Goal: Information Seeking & Learning: Learn about a topic

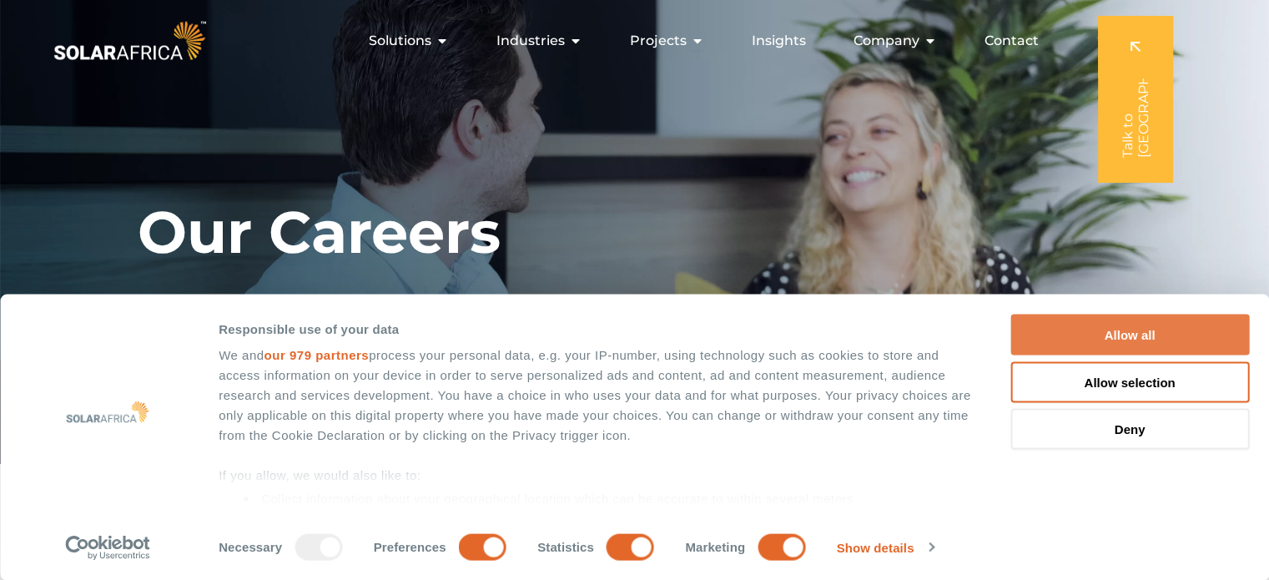
click at [1138, 332] on button "Allow all" at bounding box center [1129, 334] width 239 height 41
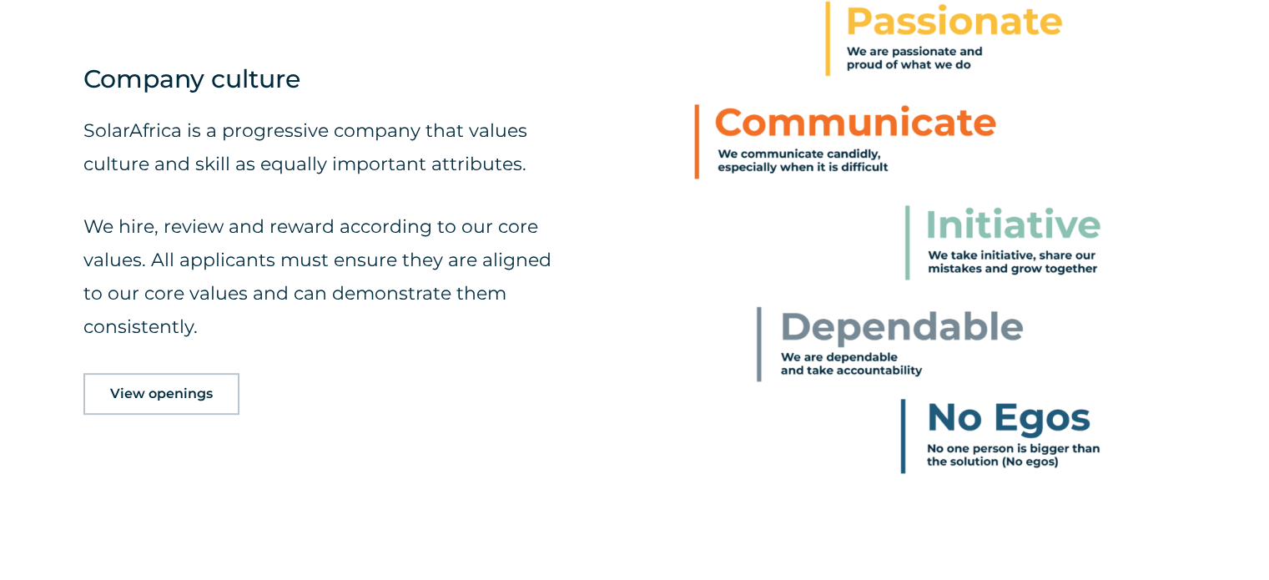
scroll to position [751, 0]
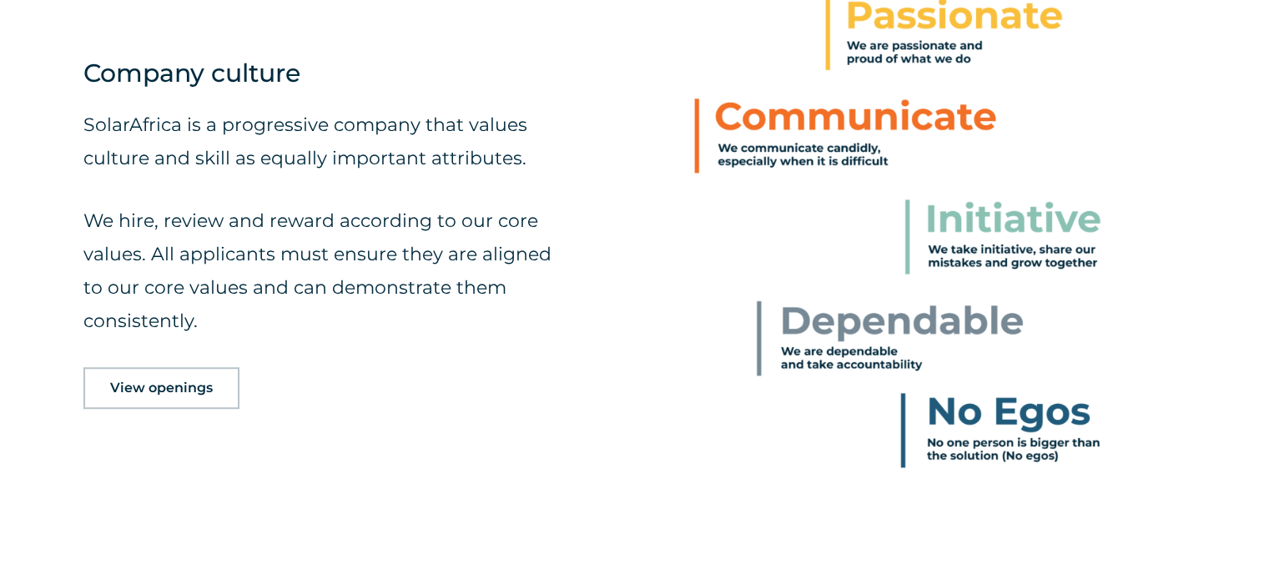
click at [186, 384] on span "View openings" at bounding box center [161, 387] width 103 height 13
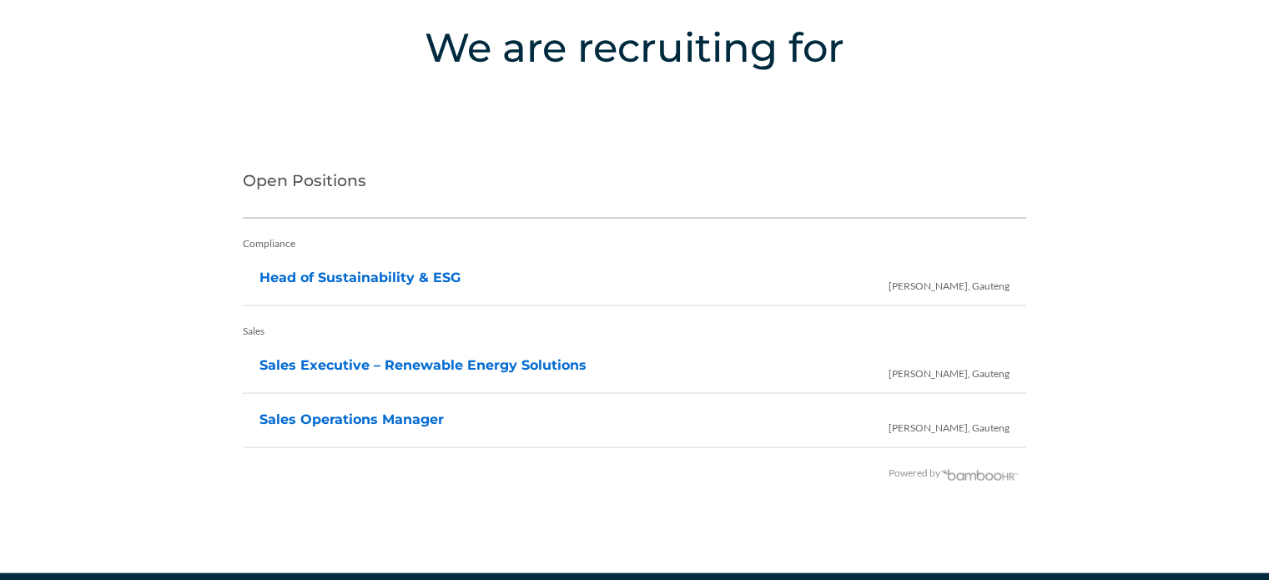
scroll to position [3301, 0]
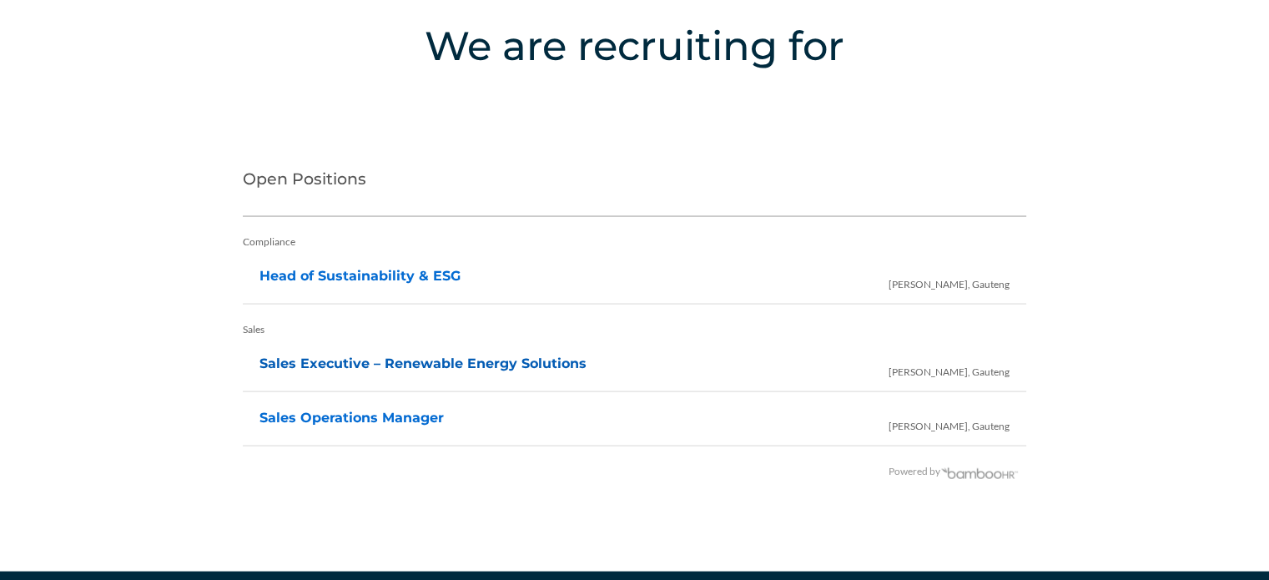
click at [390, 363] on link "Sales Executive – Renewable Energy Solutions" at bounding box center [422, 363] width 327 height 16
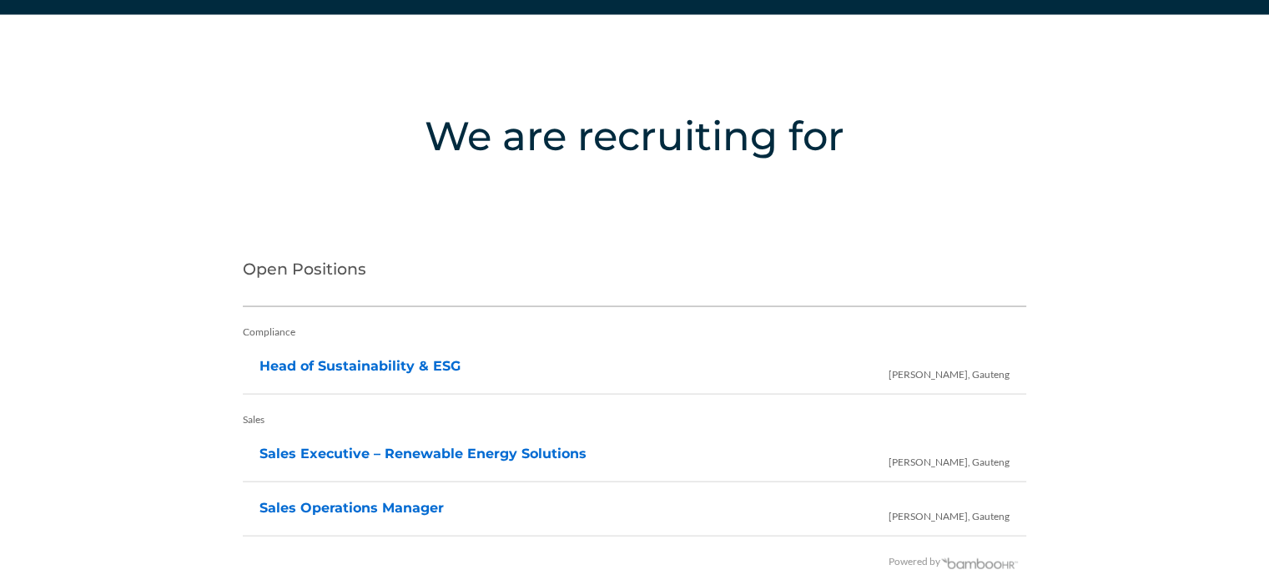
scroll to position [3302, 0]
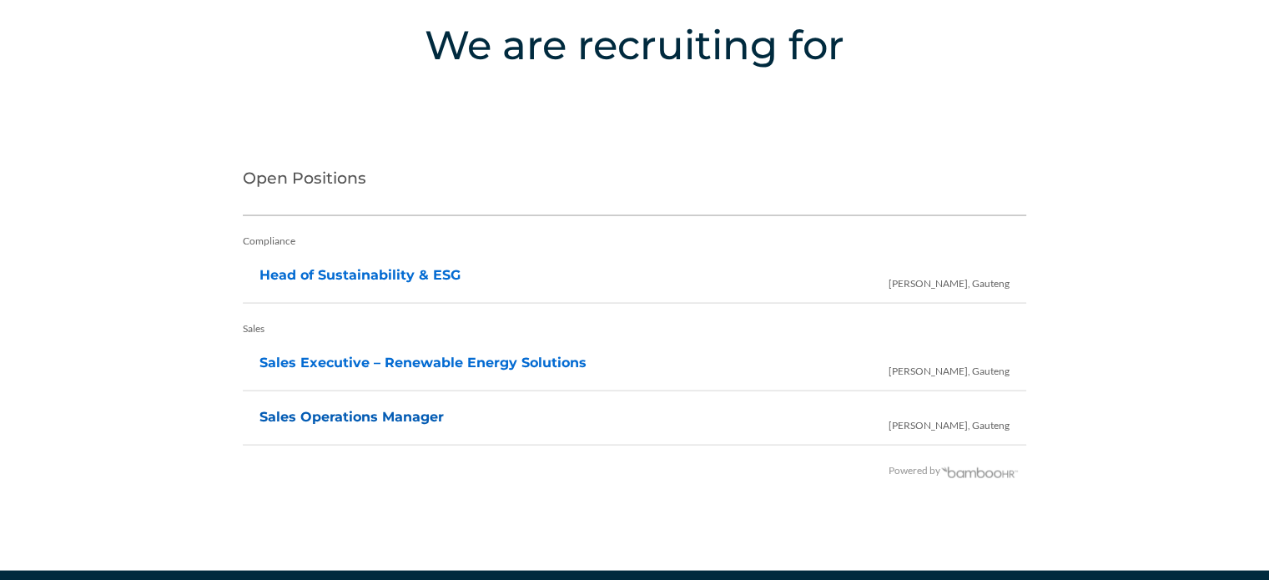
click at [342, 416] on link "Sales Operations Manager" at bounding box center [351, 417] width 184 height 16
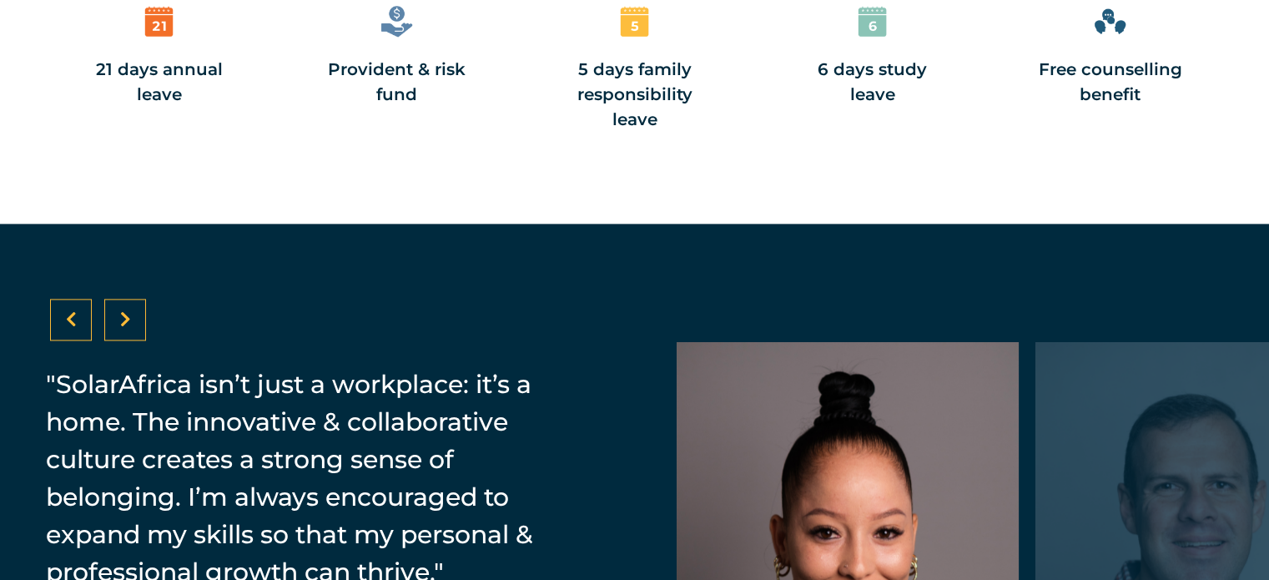
scroll to position [2503, 0]
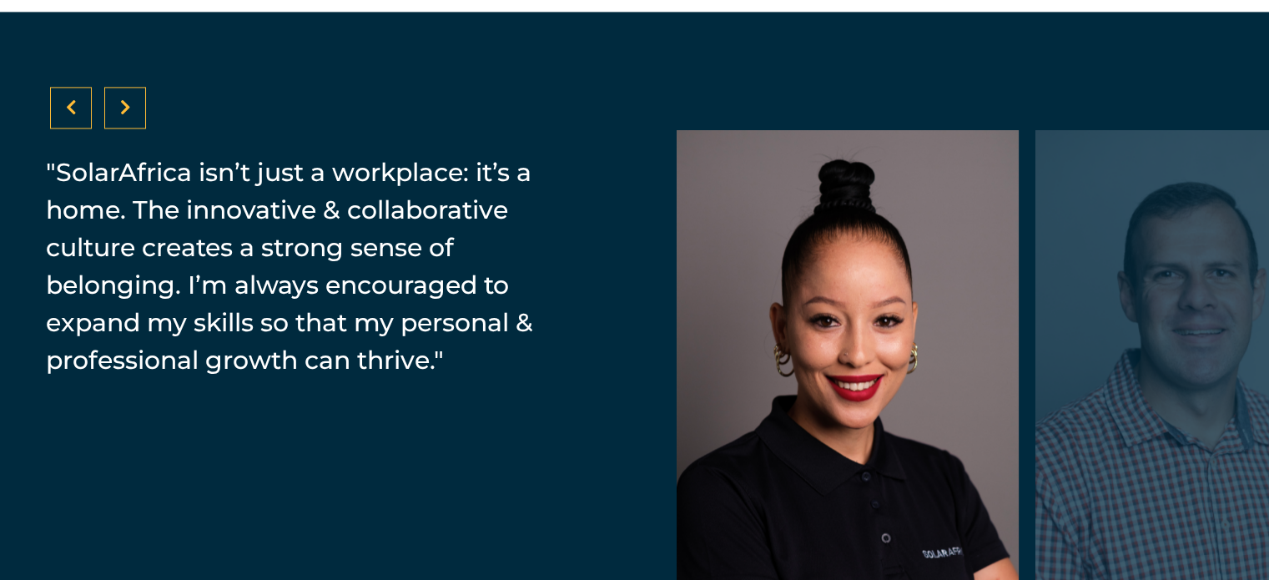
click at [1155, 336] on div at bounding box center [1206, 368] width 342 height 476
click at [742, 360] on div at bounding box center [848, 368] width 342 height 476
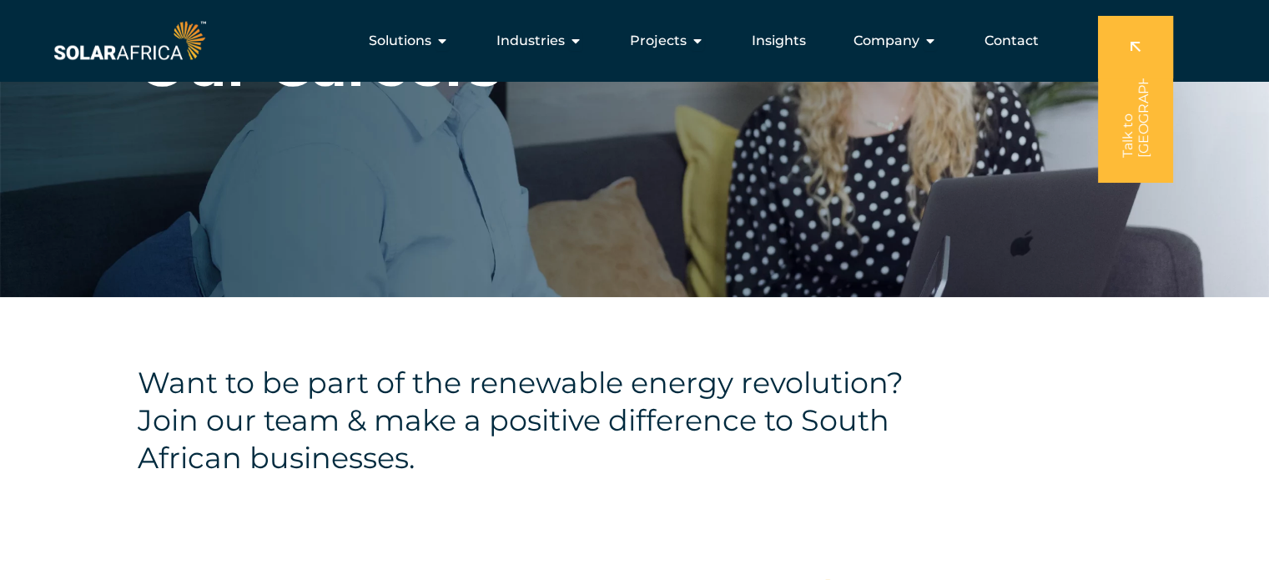
scroll to position [0, 0]
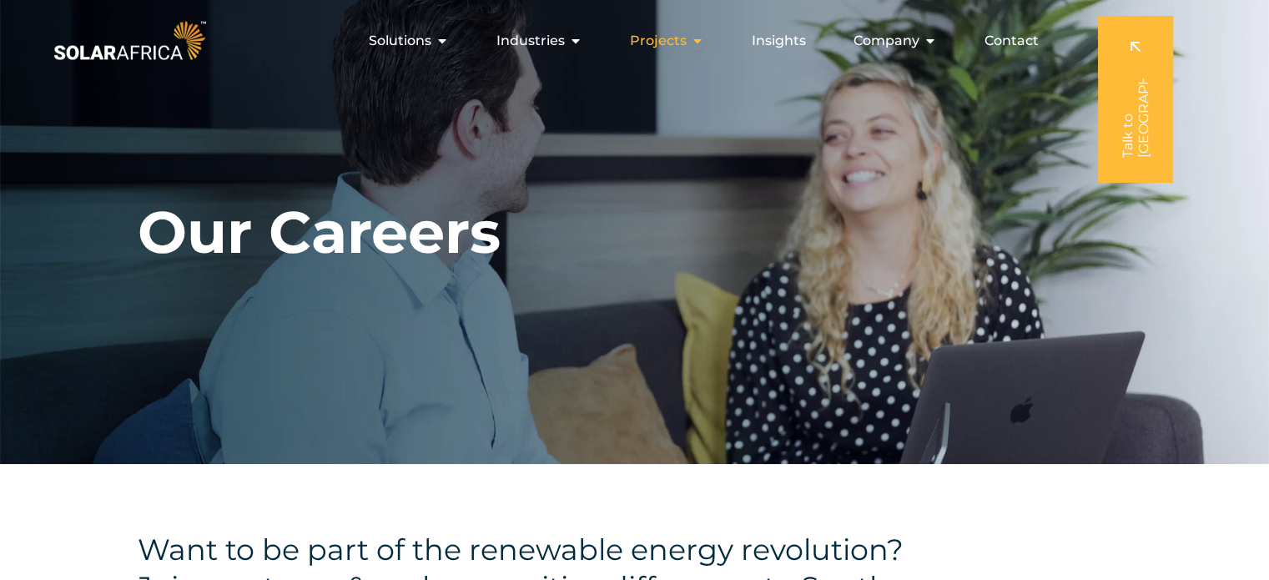
click at [699, 40] on icon "Menu" at bounding box center [697, 40] width 13 height 13
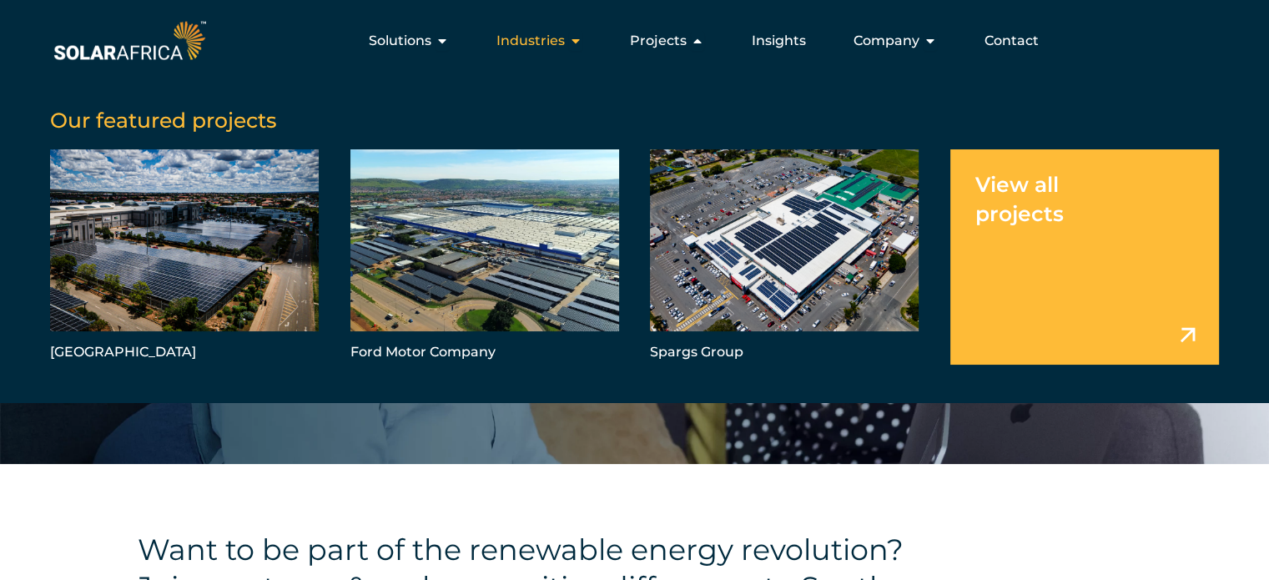
click at [574, 42] on icon "Menu" at bounding box center [575, 40] width 13 height 13
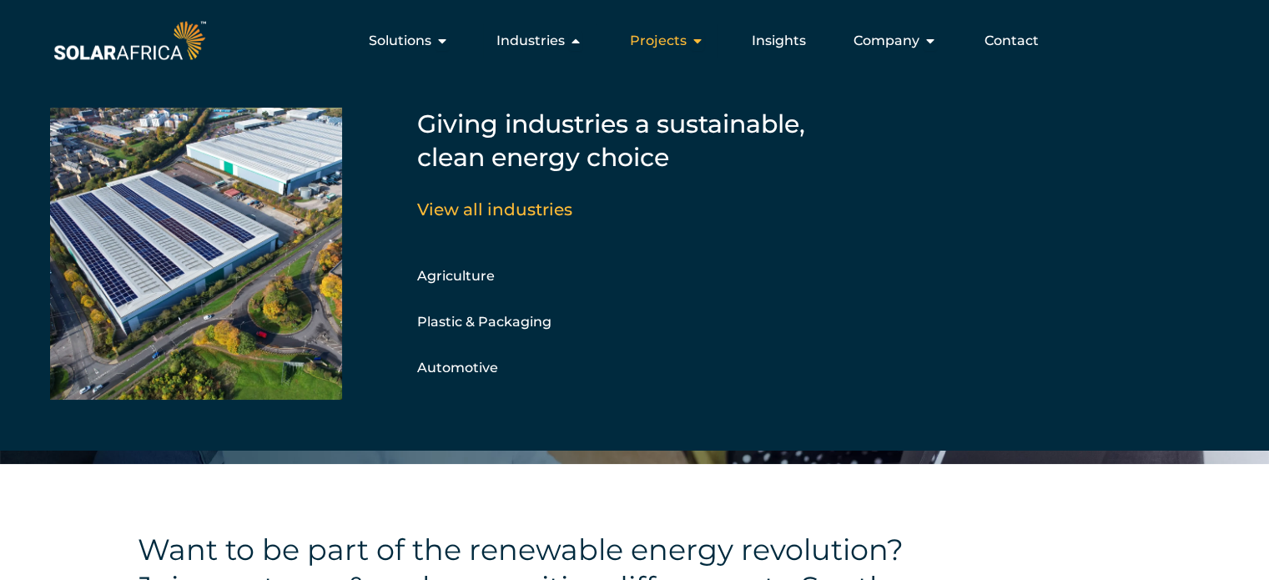
click at [701, 39] on icon "Menu" at bounding box center [697, 40] width 13 height 13
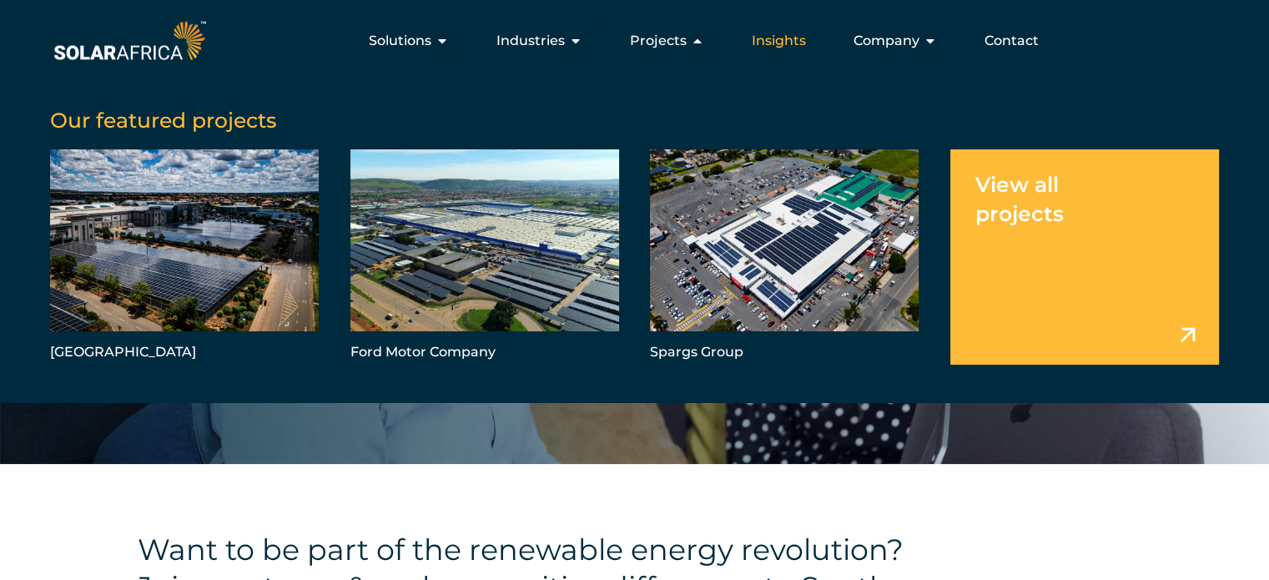
click at [795, 36] on span "Insights" at bounding box center [779, 41] width 54 height 20
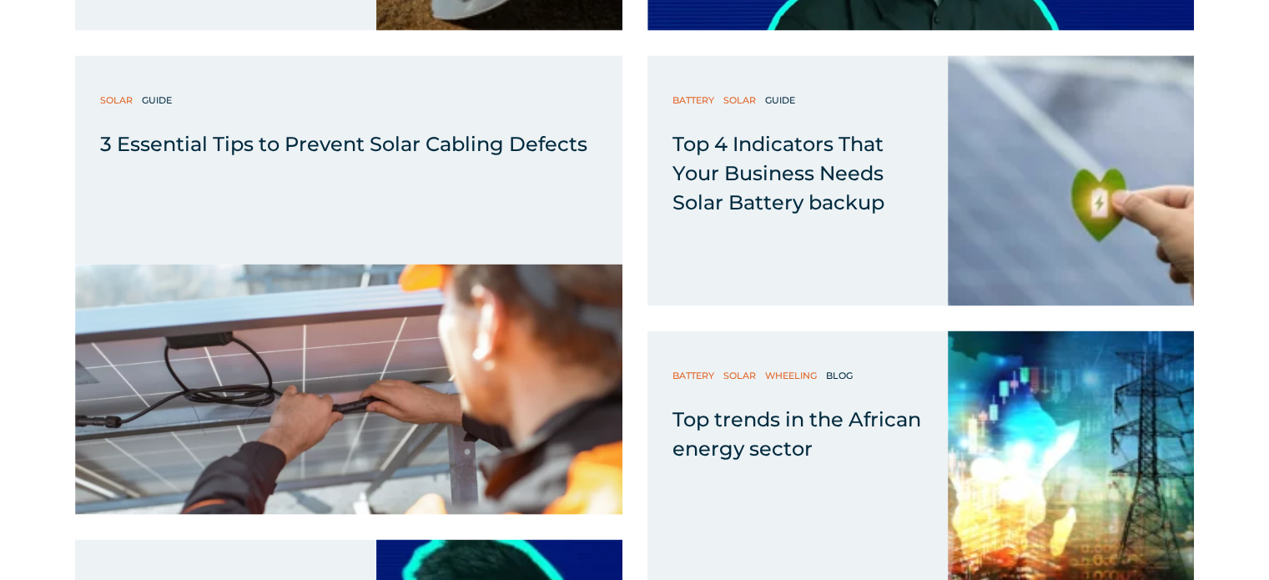
scroll to position [3337, 0]
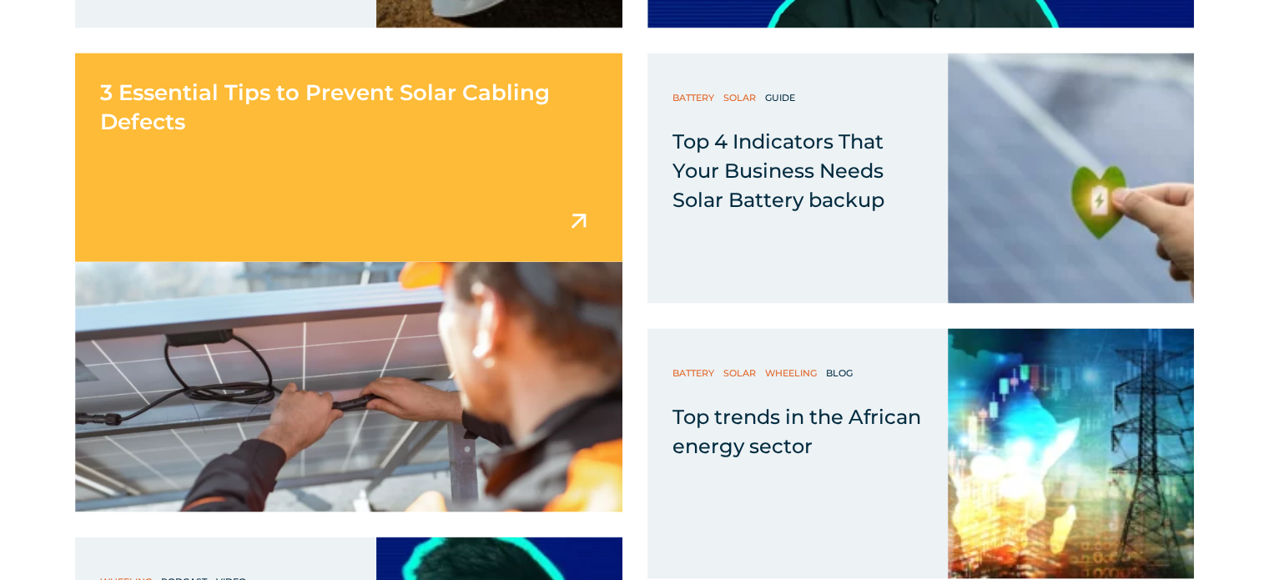
click at [274, 94] on span "3 Essential Tips to Prevent Solar Cabling Defects" at bounding box center [325, 107] width 450 height 56
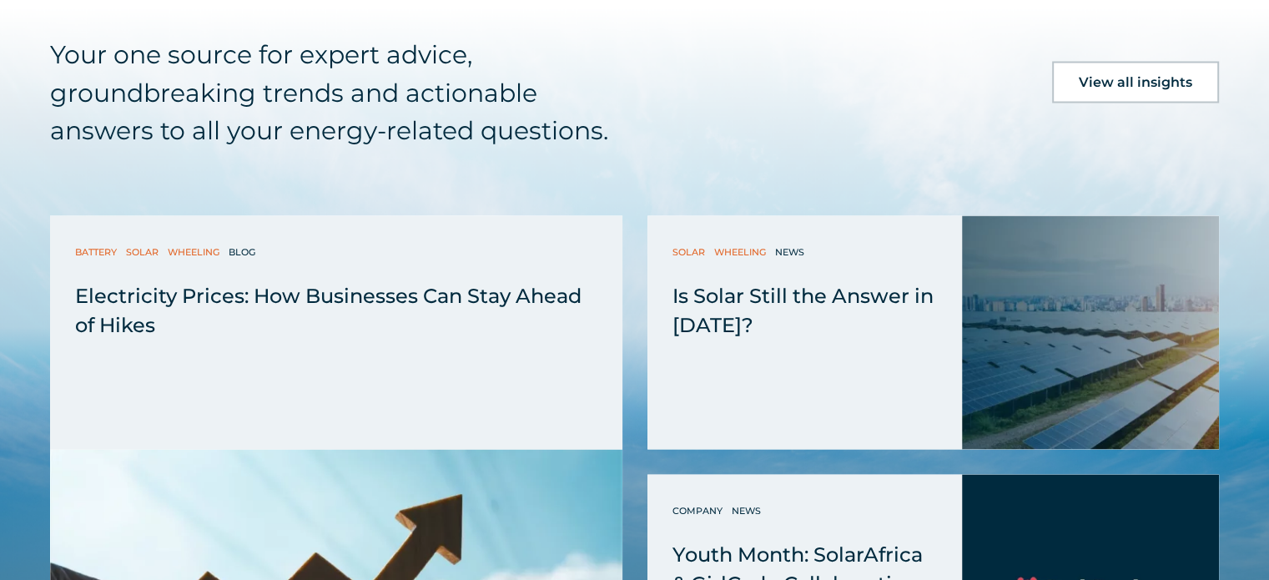
scroll to position [3170, 0]
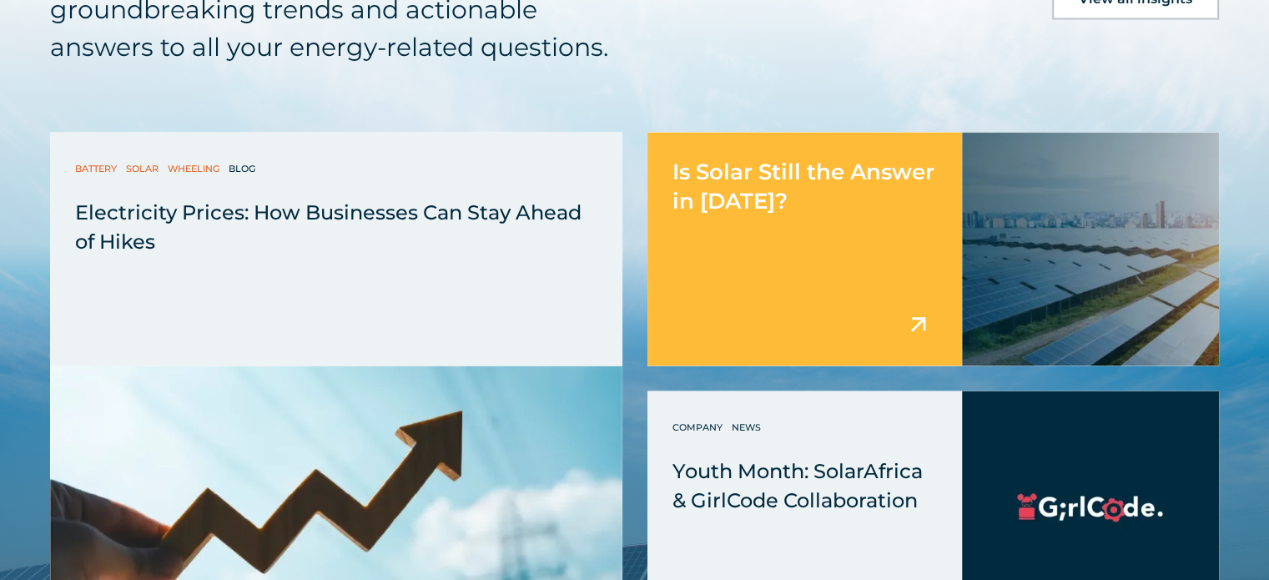
click at [920, 309] on img at bounding box center [917, 323] width 29 height 29
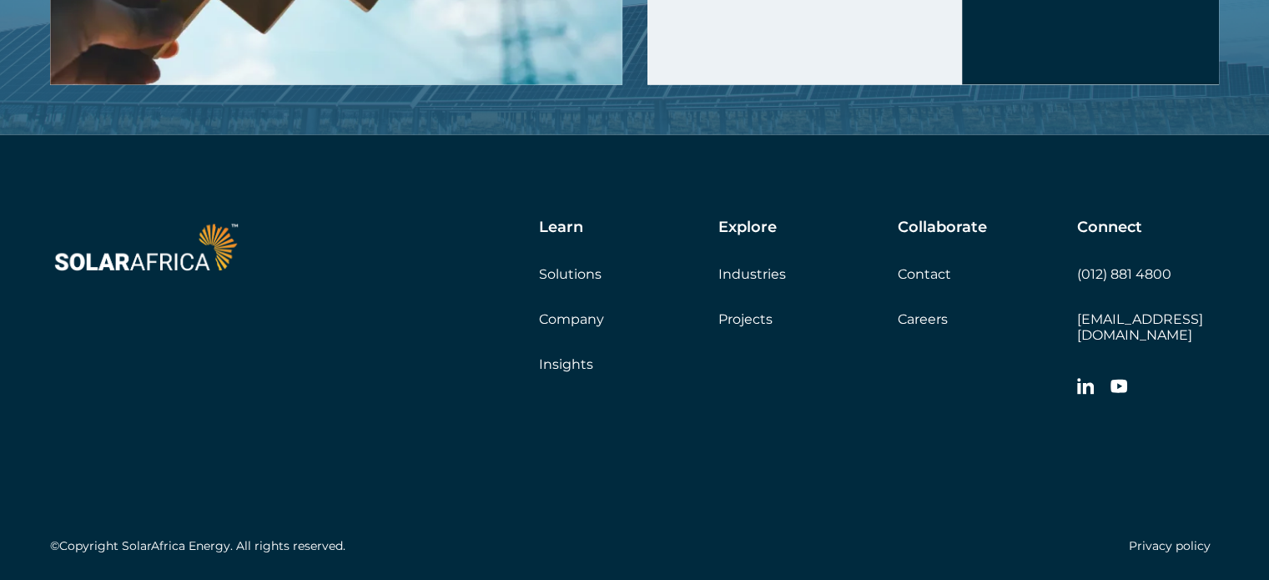
scroll to position [3971, 0]
